Goal: Task Accomplishment & Management: Manage account settings

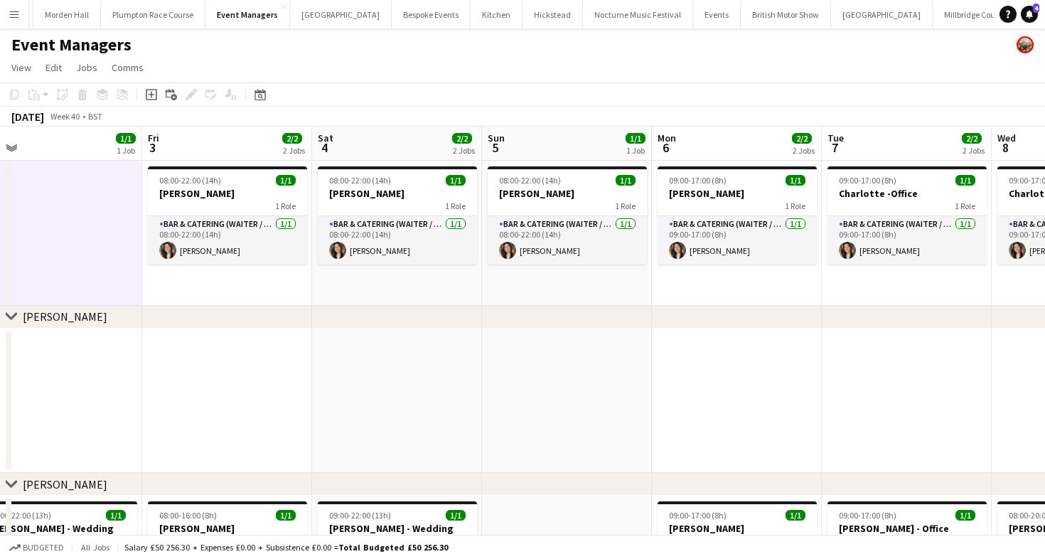
scroll to position [0, 566]
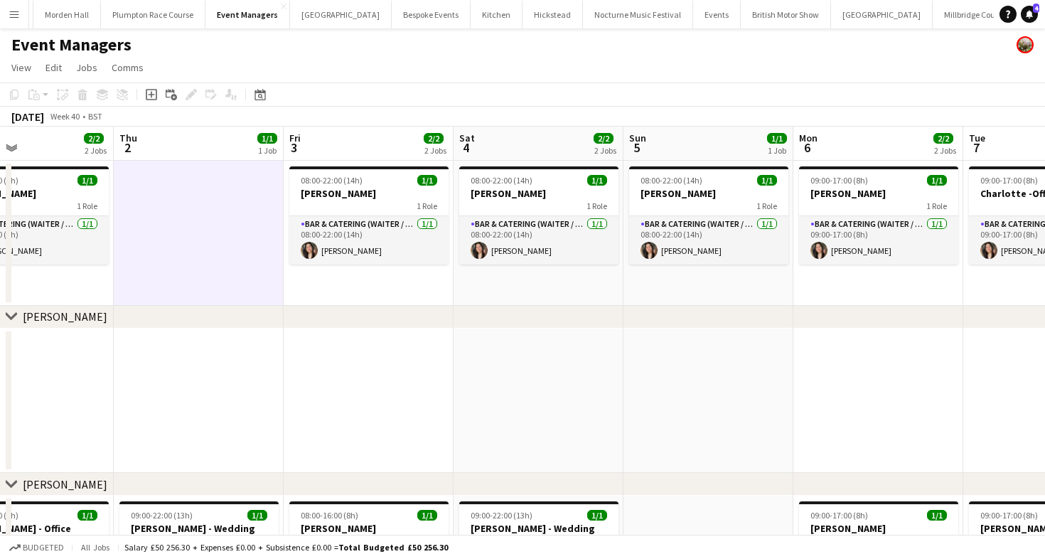
click at [1013, 18] on button "LIMEKILN Close" at bounding box center [1042, 15] width 58 height 28
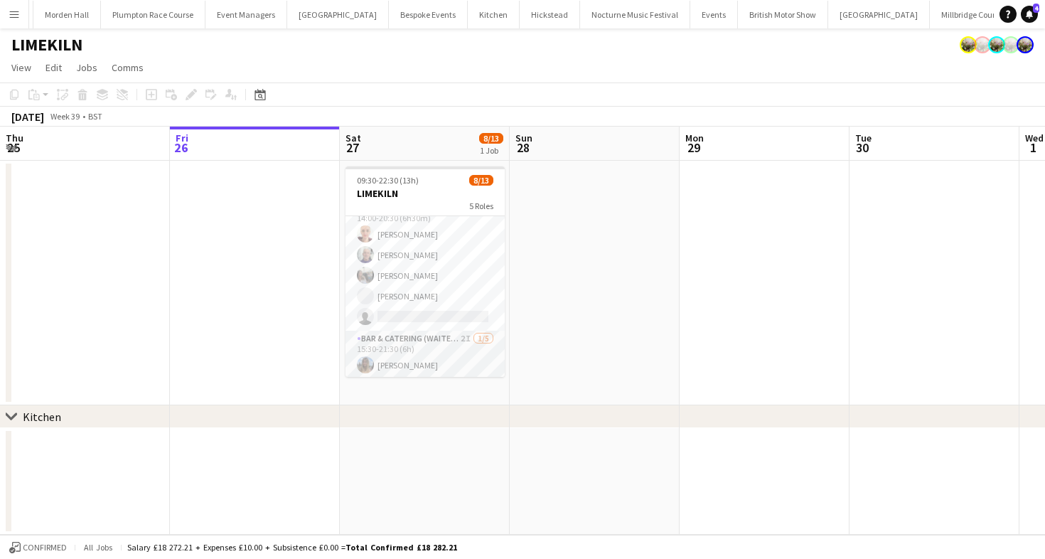
scroll to position [246, 0]
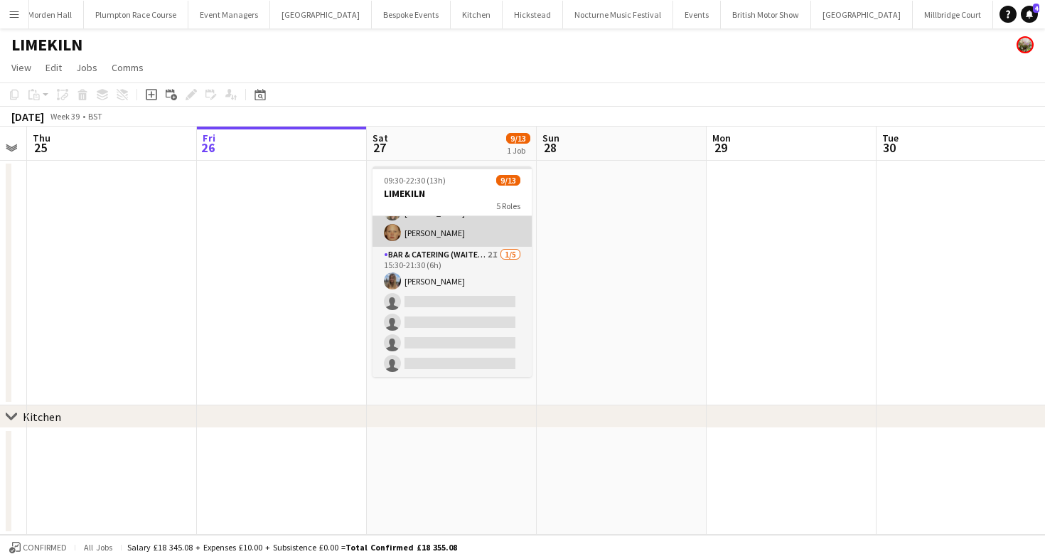
scroll to position [225, 0]
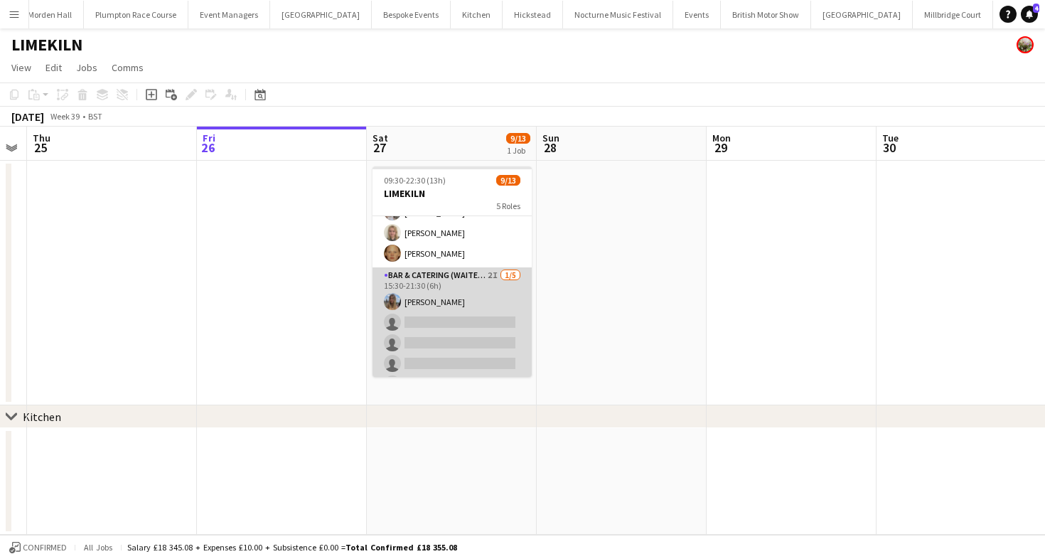
click at [483, 293] on app-card-role "Bar & Catering (Waiter / waitress) 2I [DATE] 15:30-21:30 (6h) [PERSON_NAME] sin…" at bounding box center [451, 332] width 159 height 131
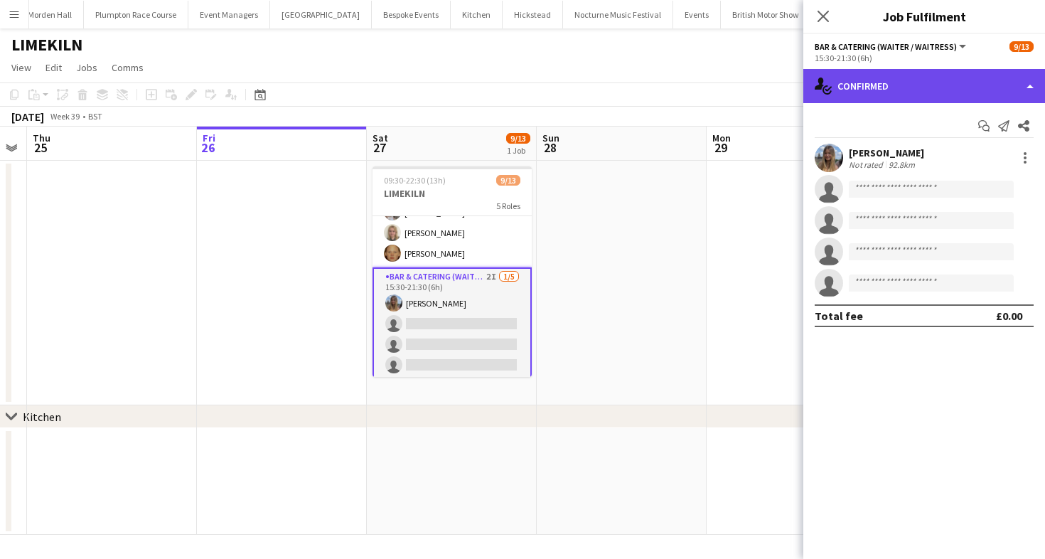
click at [866, 90] on div "single-neutral-actions-check-2 Confirmed" at bounding box center [924, 86] width 242 height 34
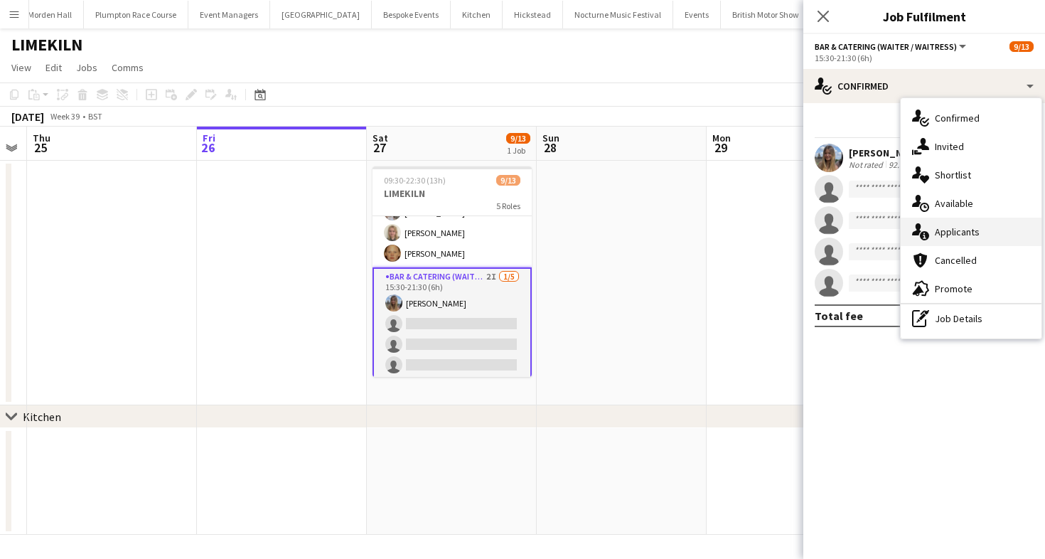
click at [935, 227] on span "Applicants" at bounding box center [957, 231] width 45 height 13
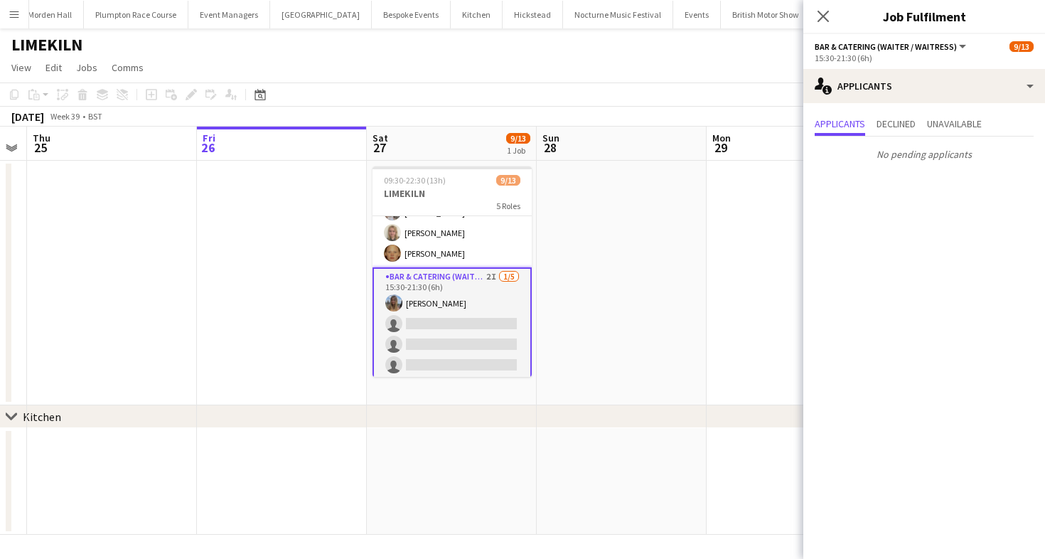
click at [682, 92] on app-toolbar "Copy Paste Paste Command V Paste with crew Command Shift V Paste linked Job [GE…" at bounding box center [522, 94] width 1045 height 24
